Goal: Information Seeking & Learning: Find specific fact

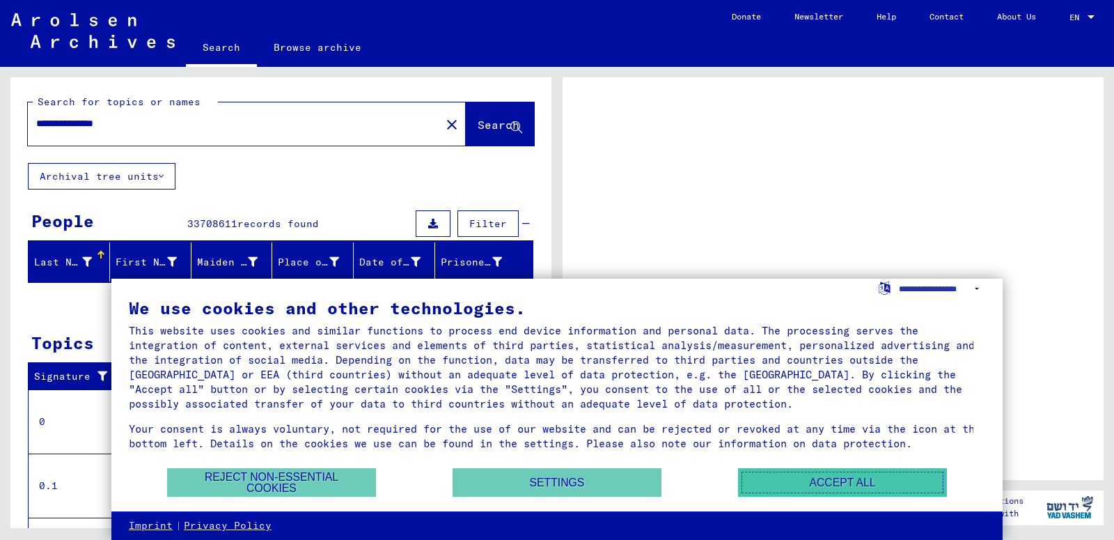
click at [793, 481] on button "Accept all" at bounding box center [842, 482] width 209 height 29
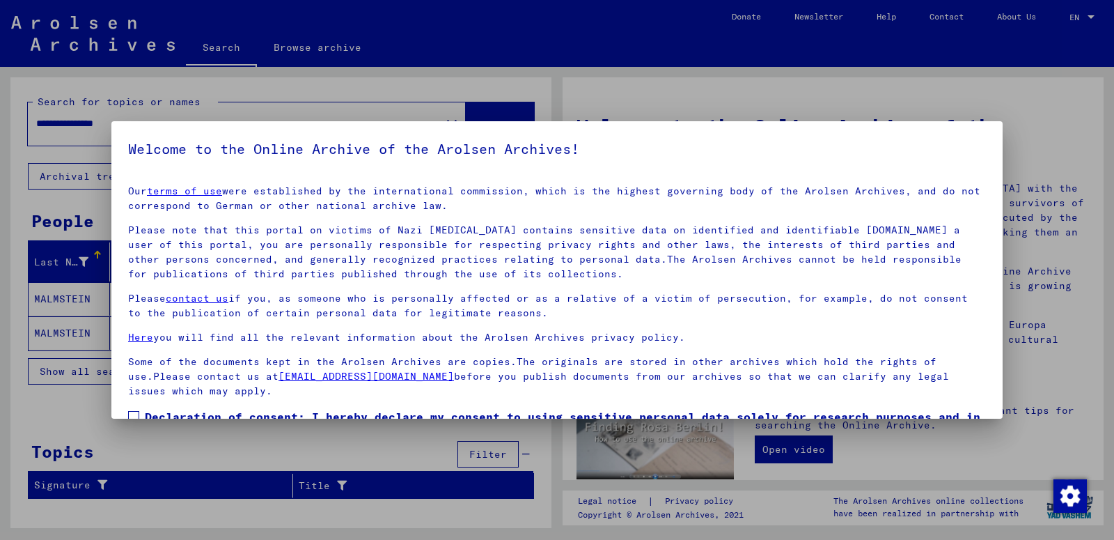
click at [764, 90] on div at bounding box center [557, 270] width 1114 height 540
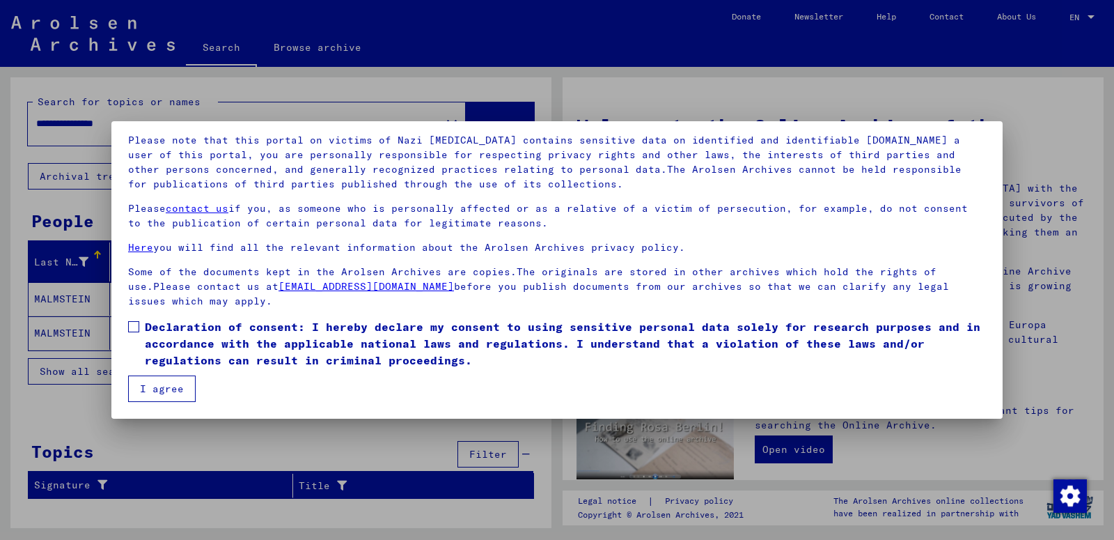
click at [177, 389] on button "I agree" at bounding box center [162, 388] width 68 height 26
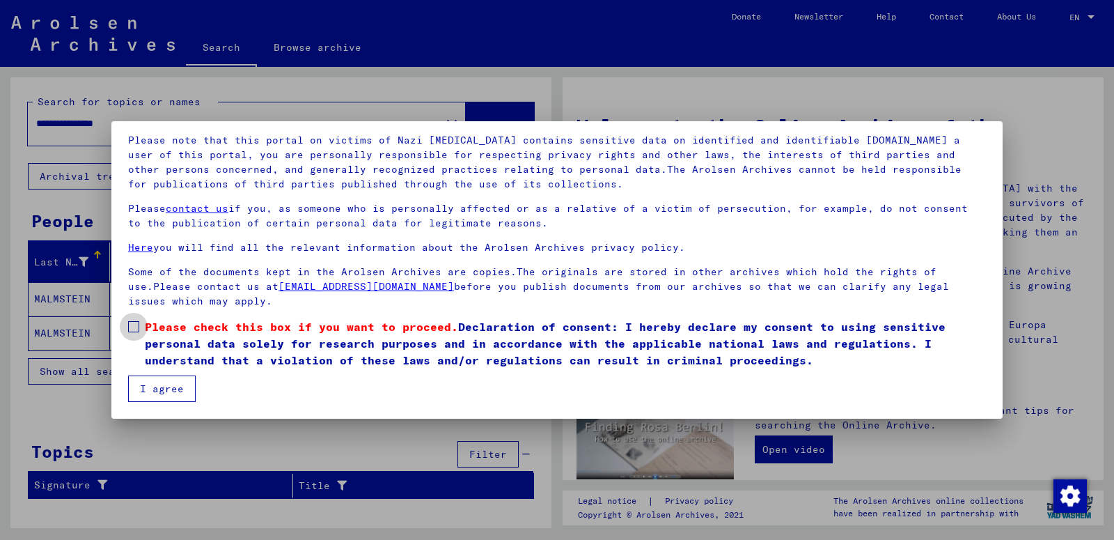
click at [134, 323] on span at bounding box center [133, 326] width 11 height 11
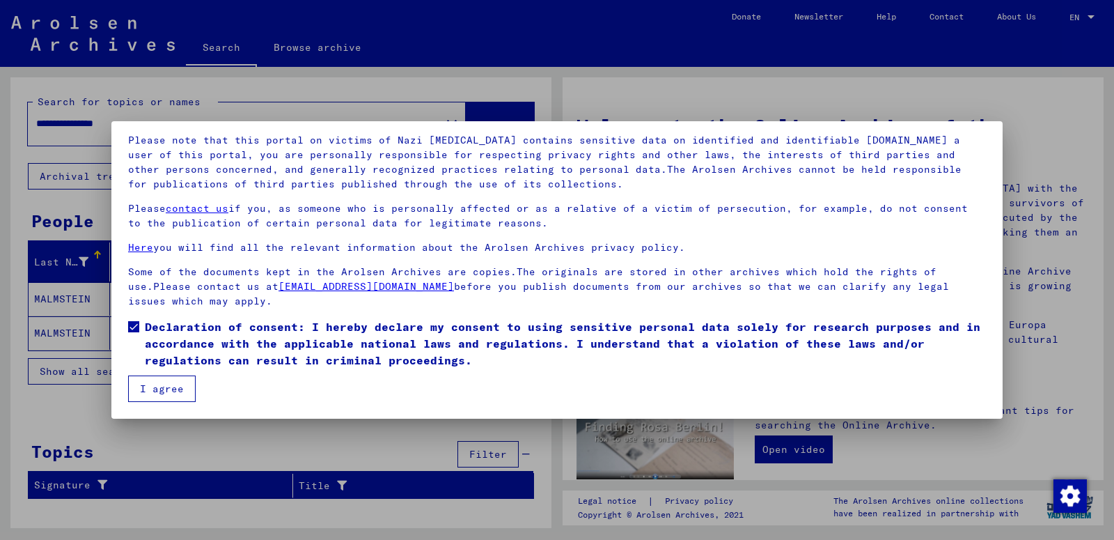
click at [160, 389] on button "I agree" at bounding box center [162, 388] width 68 height 26
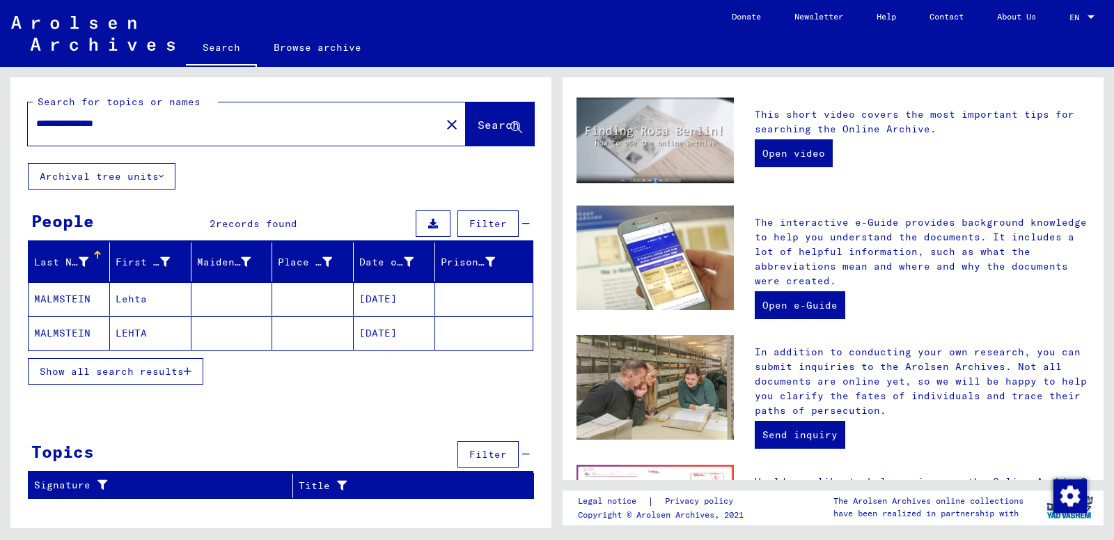
scroll to position [233, 0]
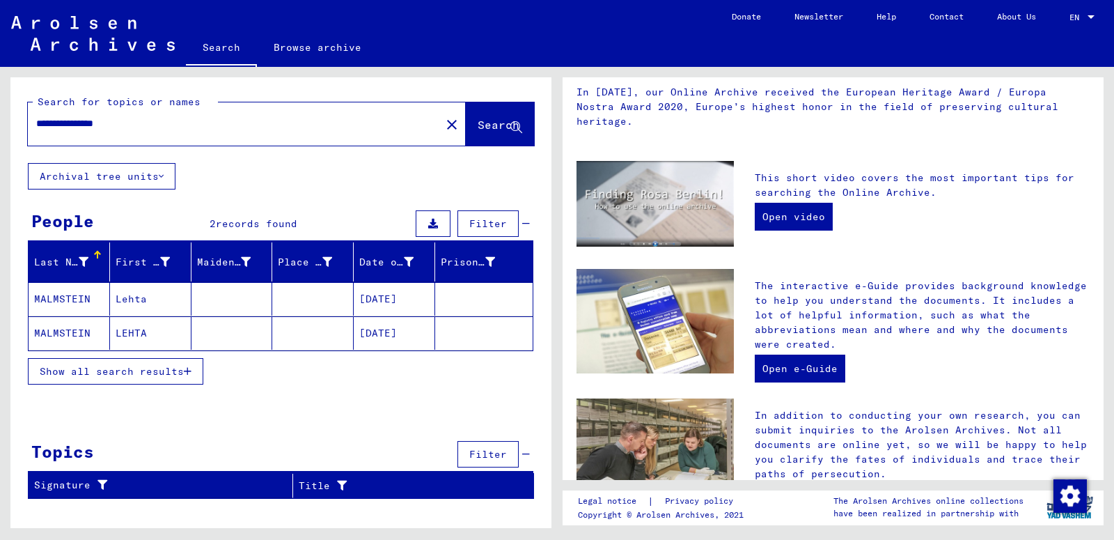
click at [479, 125] on span "Search" at bounding box center [499, 125] width 42 height 14
click at [61, 300] on mat-cell "MALMSTEIN" at bounding box center [69, 298] width 81 height 33
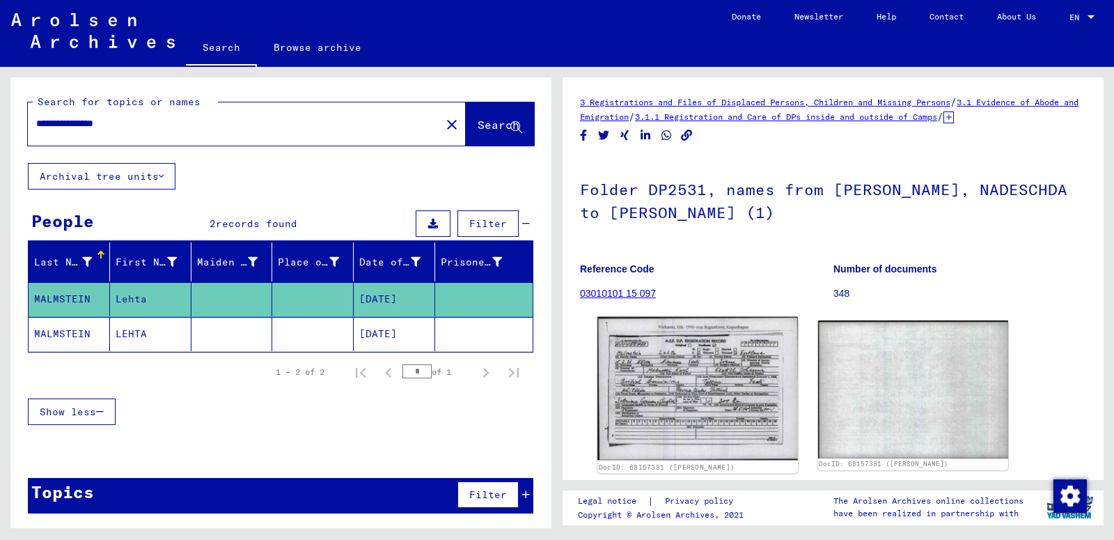
click at [687, 388] on img at bounding box center [698, 388] width 200 height 143
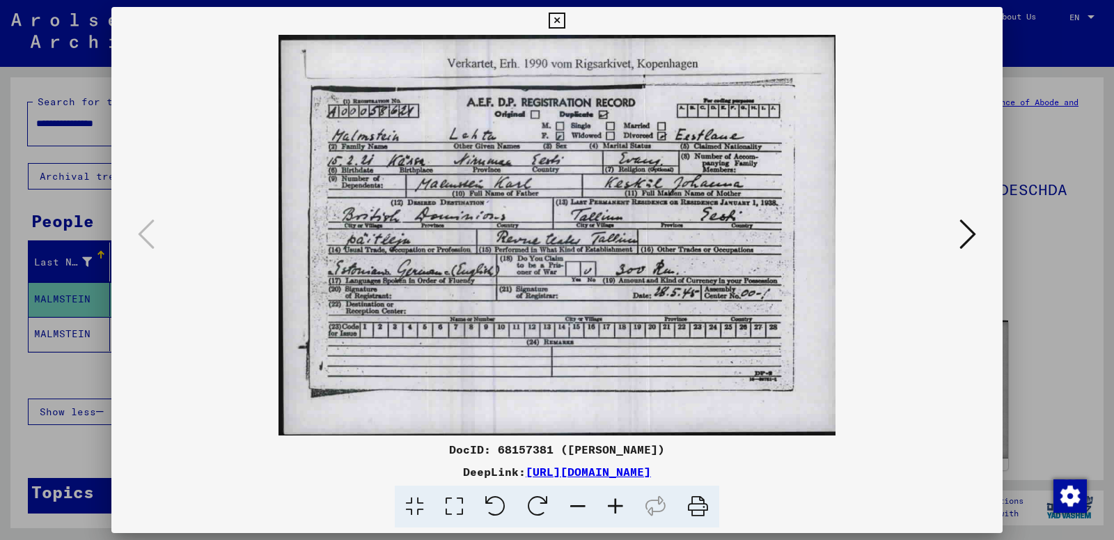
click at [965, 232] on icon at bounding box center [968, 233] width 17 height 33
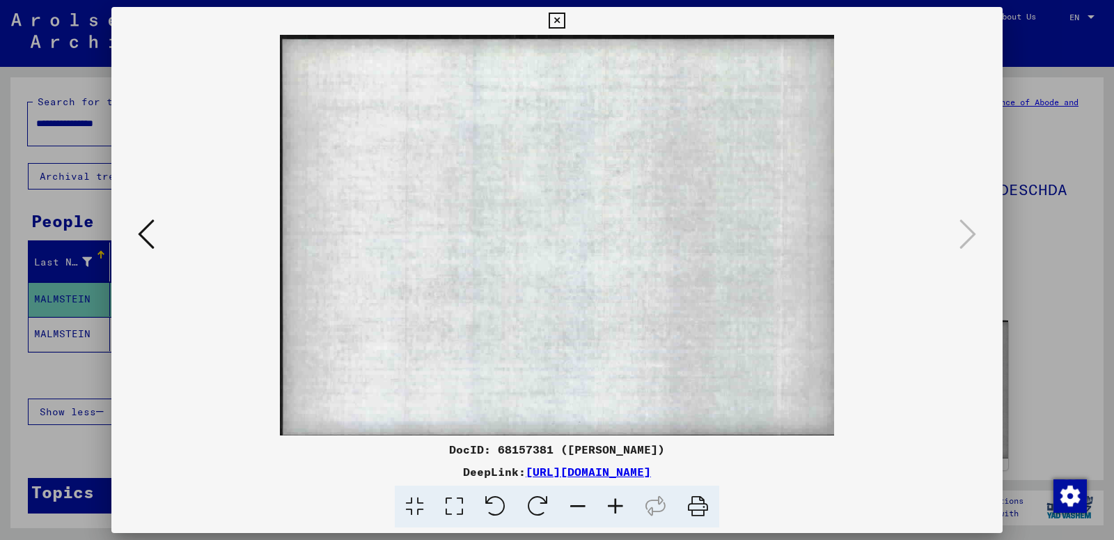
click at [565, 20] on icon at bounding box center [557, 21] width 16 height 17
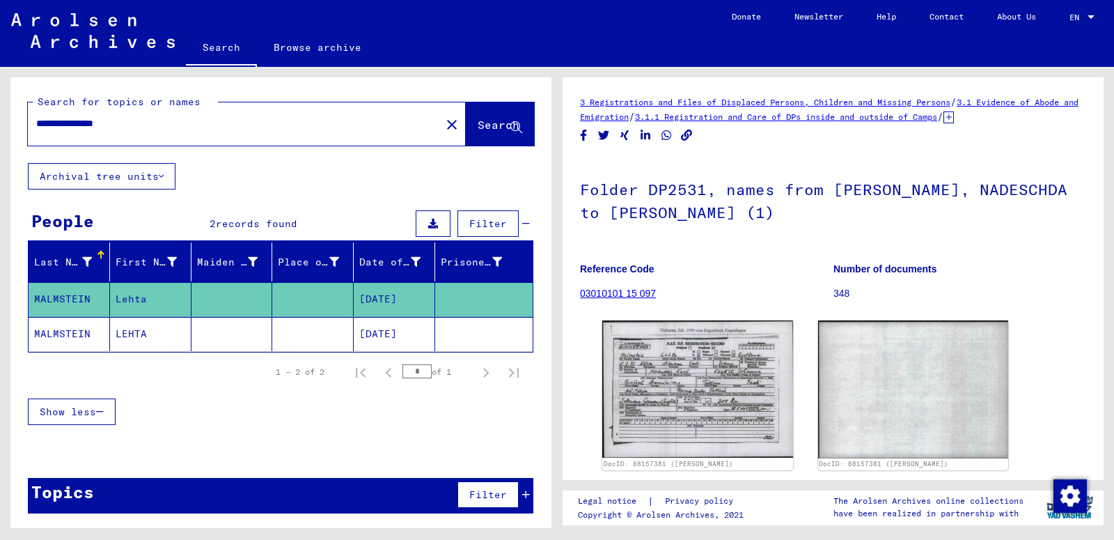
click at [74, 328] on mat-cell "MALMSTEIN" at bounding box center [69, 334] width 81 height 34
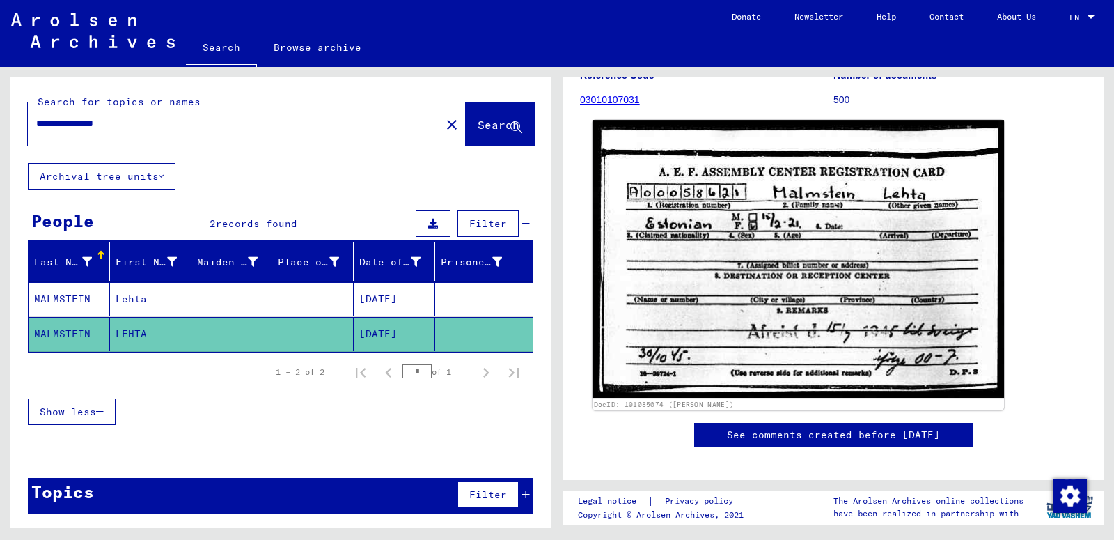
scroll to position [150, 0]
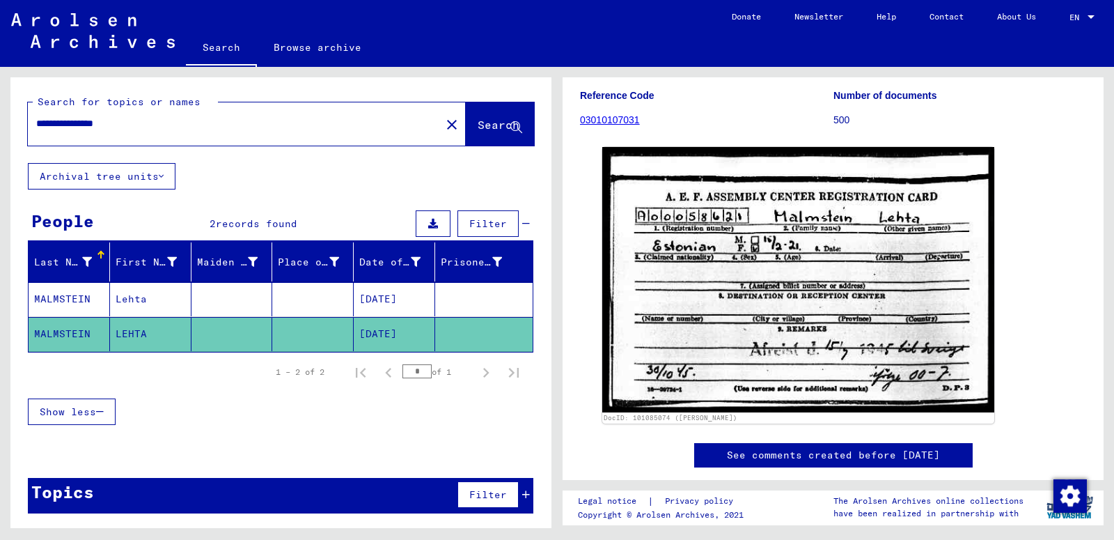
click at [171, 120] on input "**********" at bounding box center [234, 123] width 396 height 15
type input "*"
click at [478, 127] on span "Search" at bounding box center [499, 125] width 42 height 14
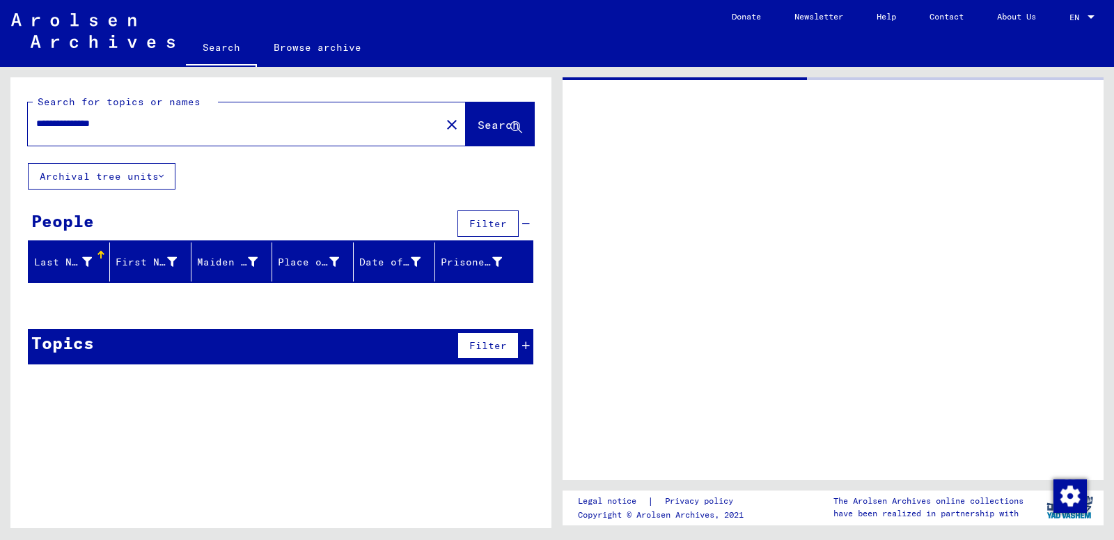
type input "**********"
